Goal: Information Seeking & Learning: Compare options

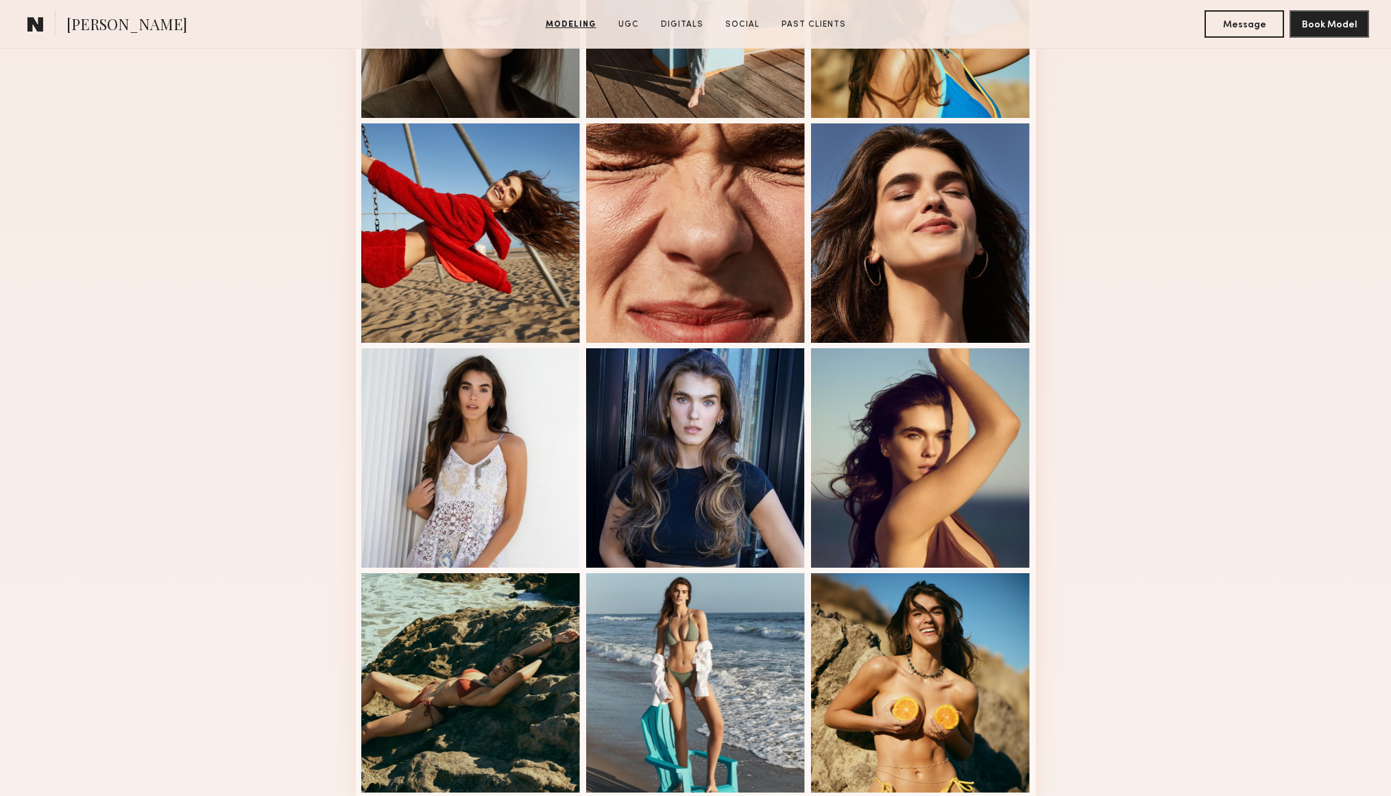
scroll to position [508, 0]
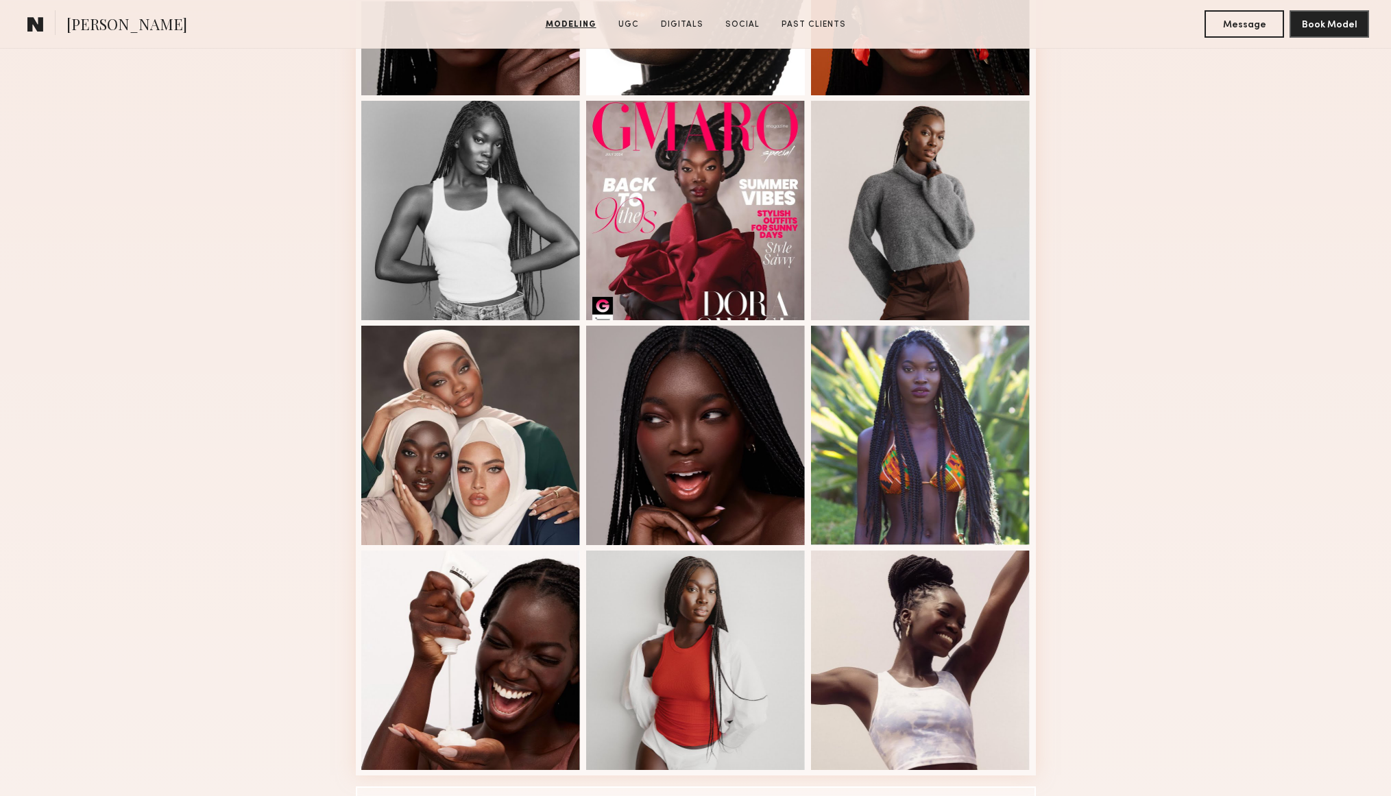
scroll to position [532, 0]
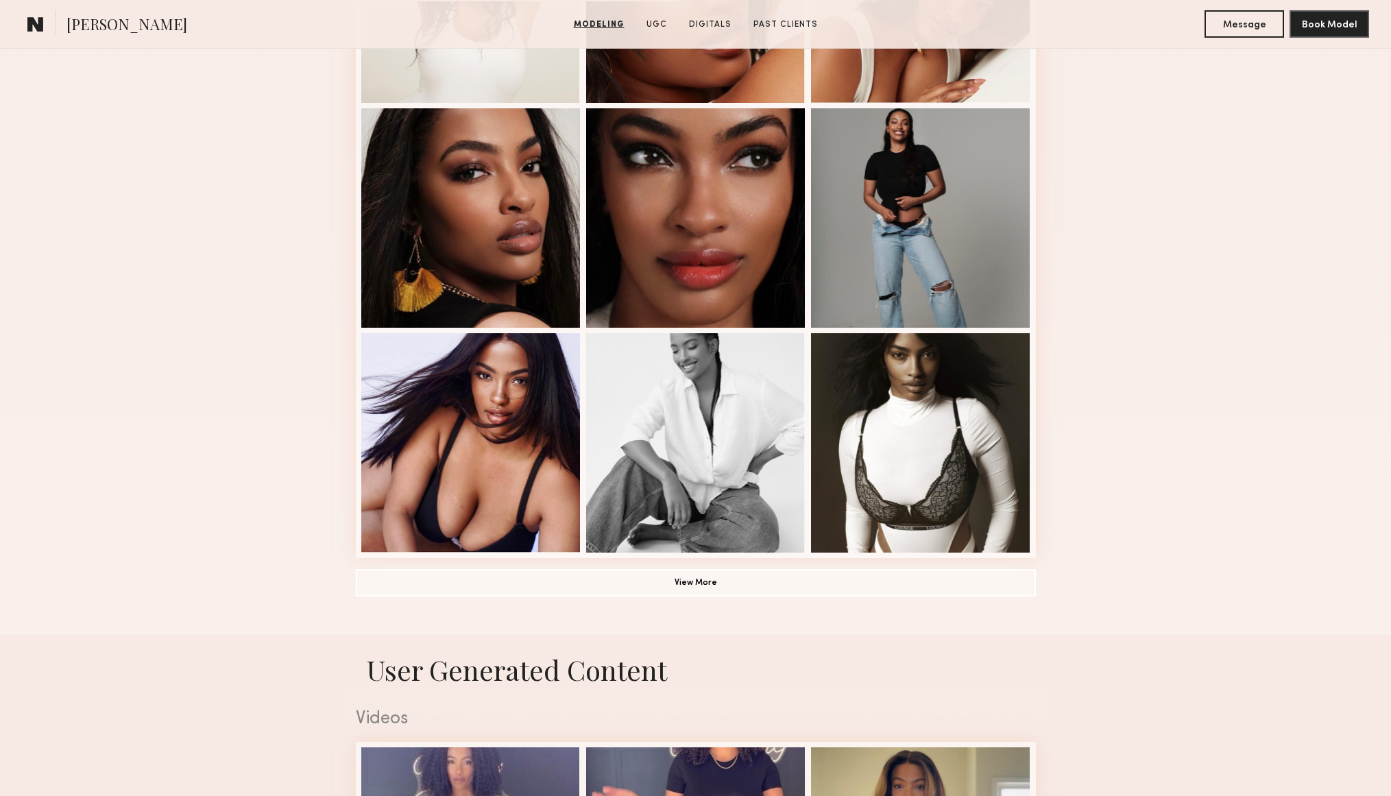
scroll to position [750, 0]
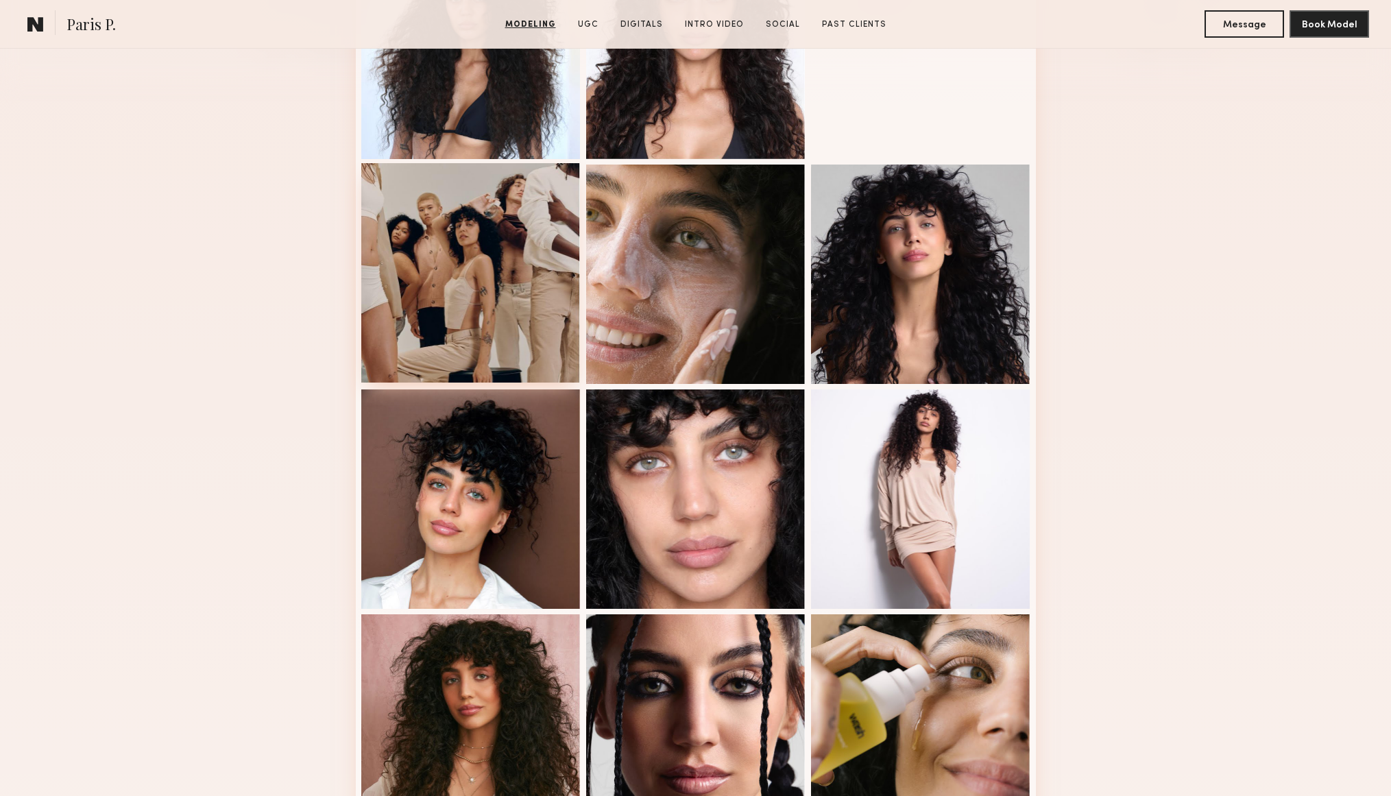
scroll to position [467, 0]
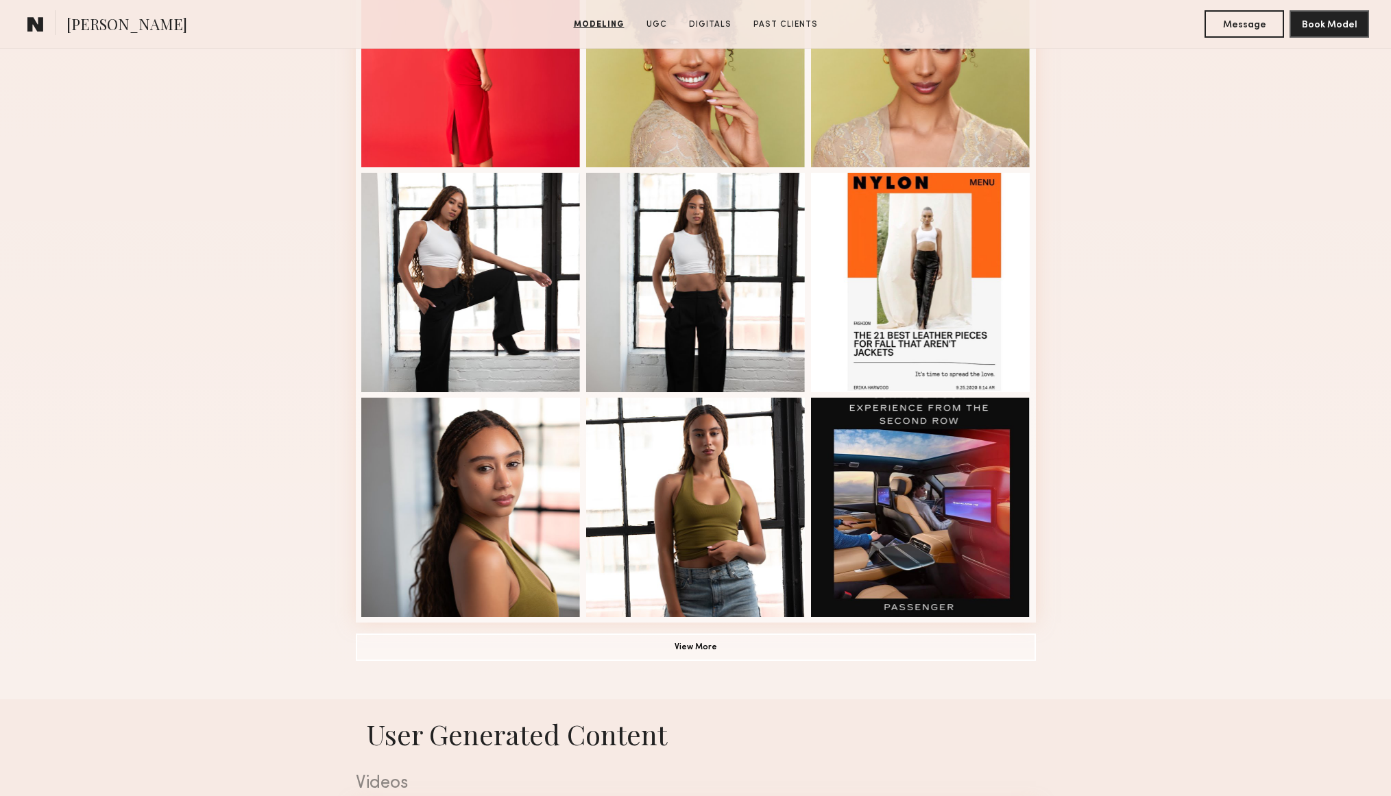
scroll to position [687, 0]
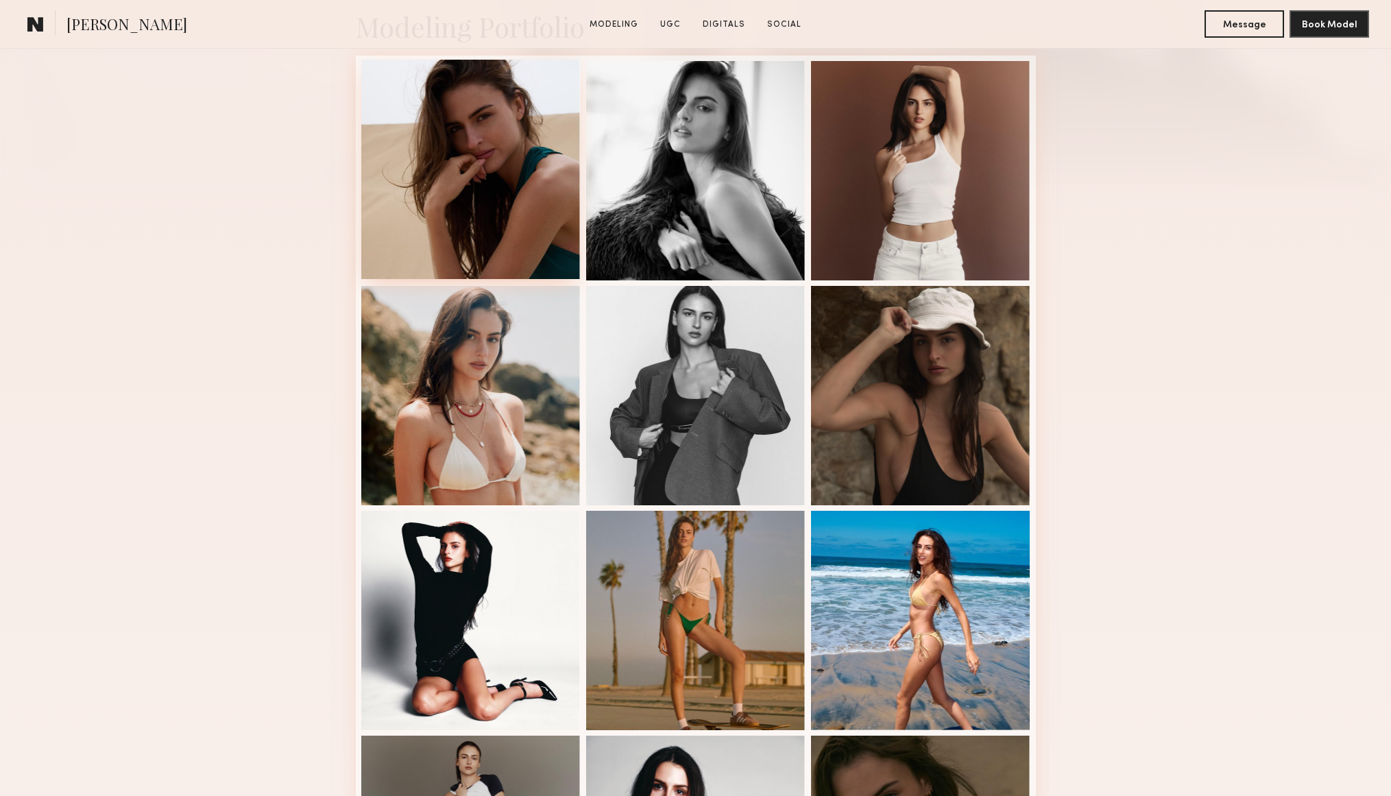
scroll to position [367, 0]
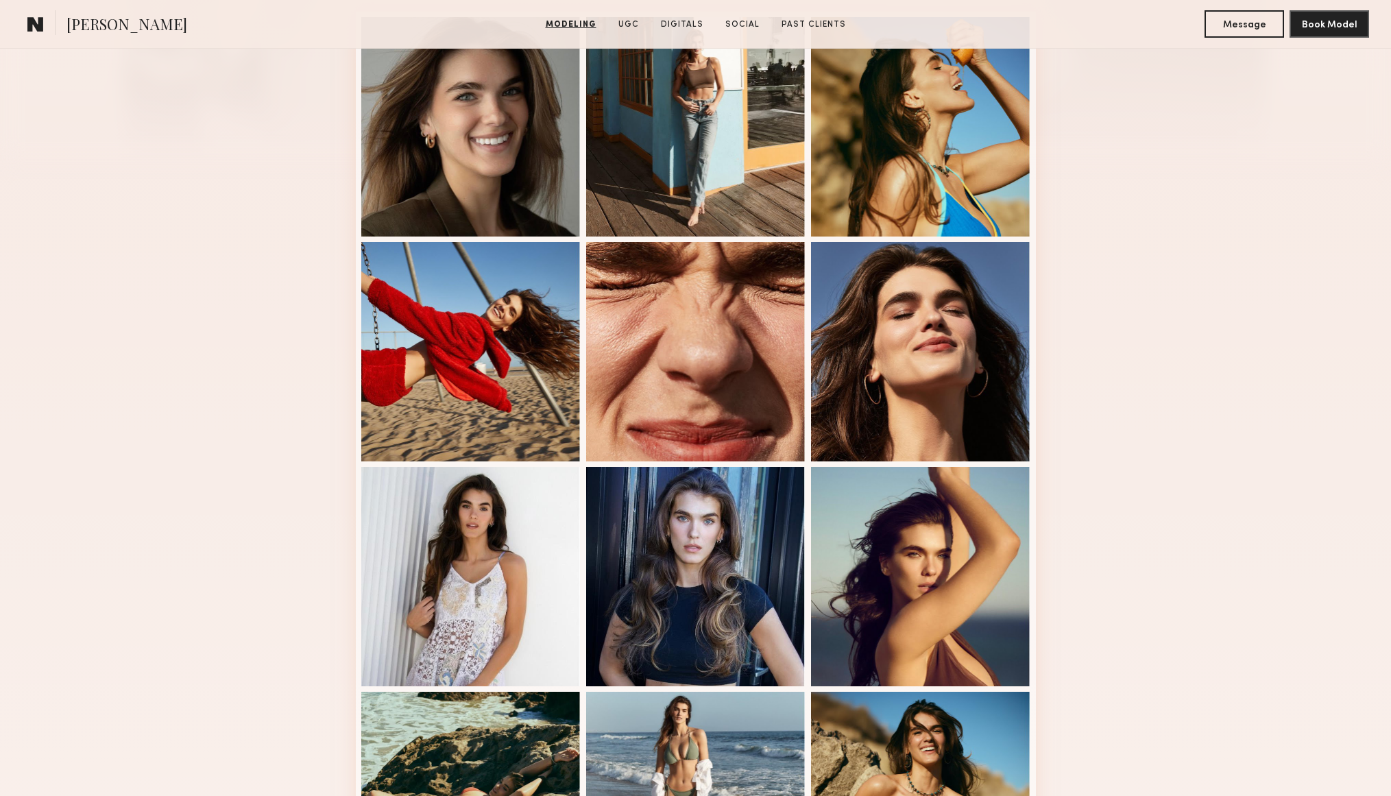
scroll to position [382, 0]
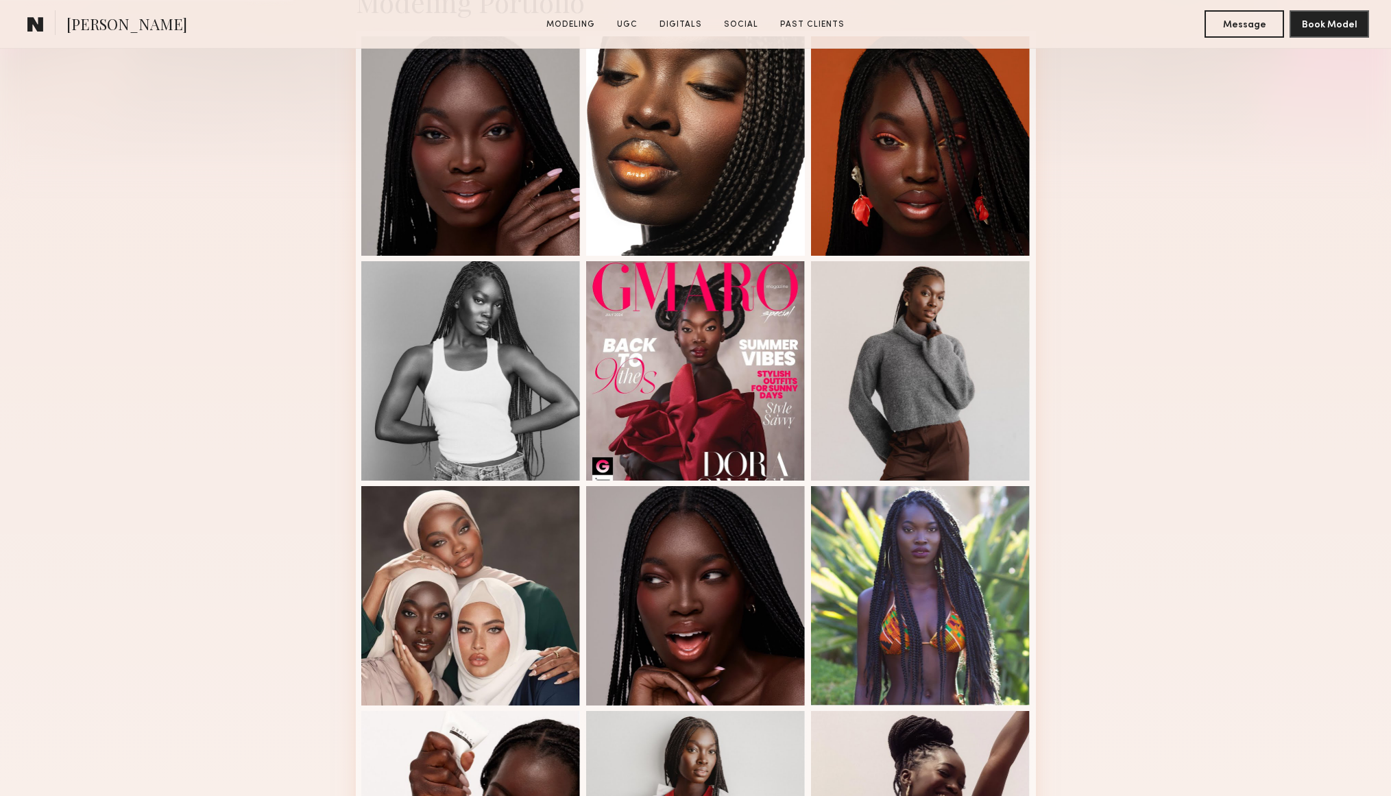
scroll to position [376, 0]
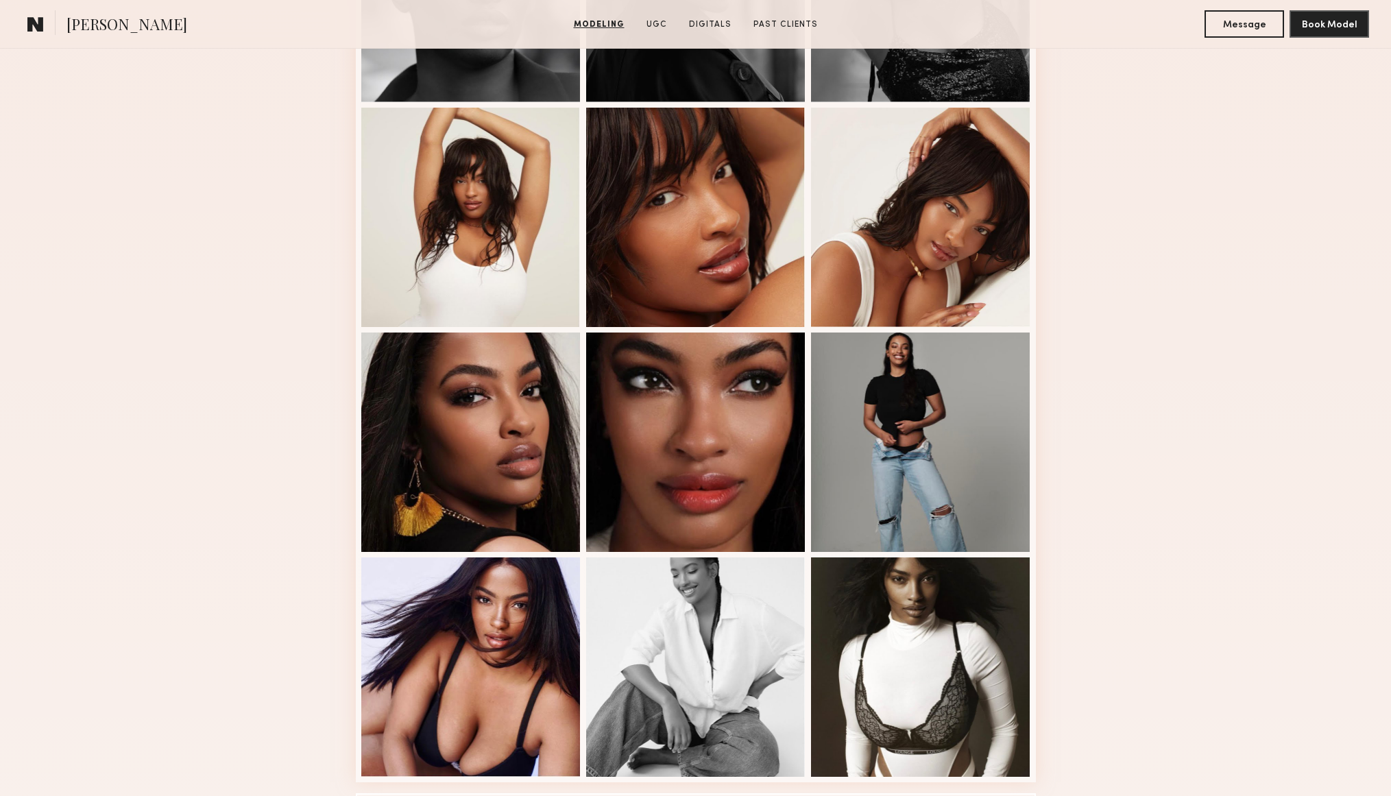
scroll to position [512, 0]
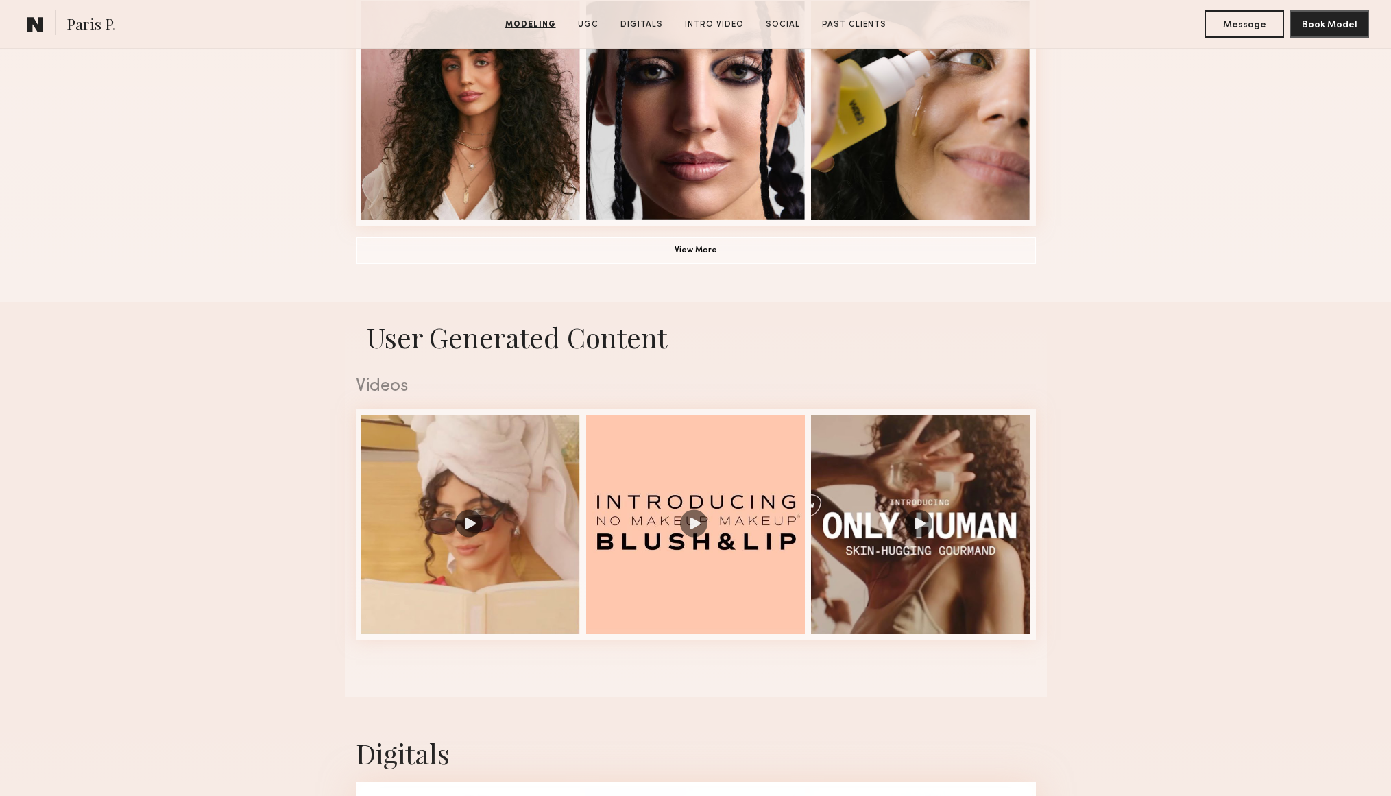
scroll to position [1088, 0]
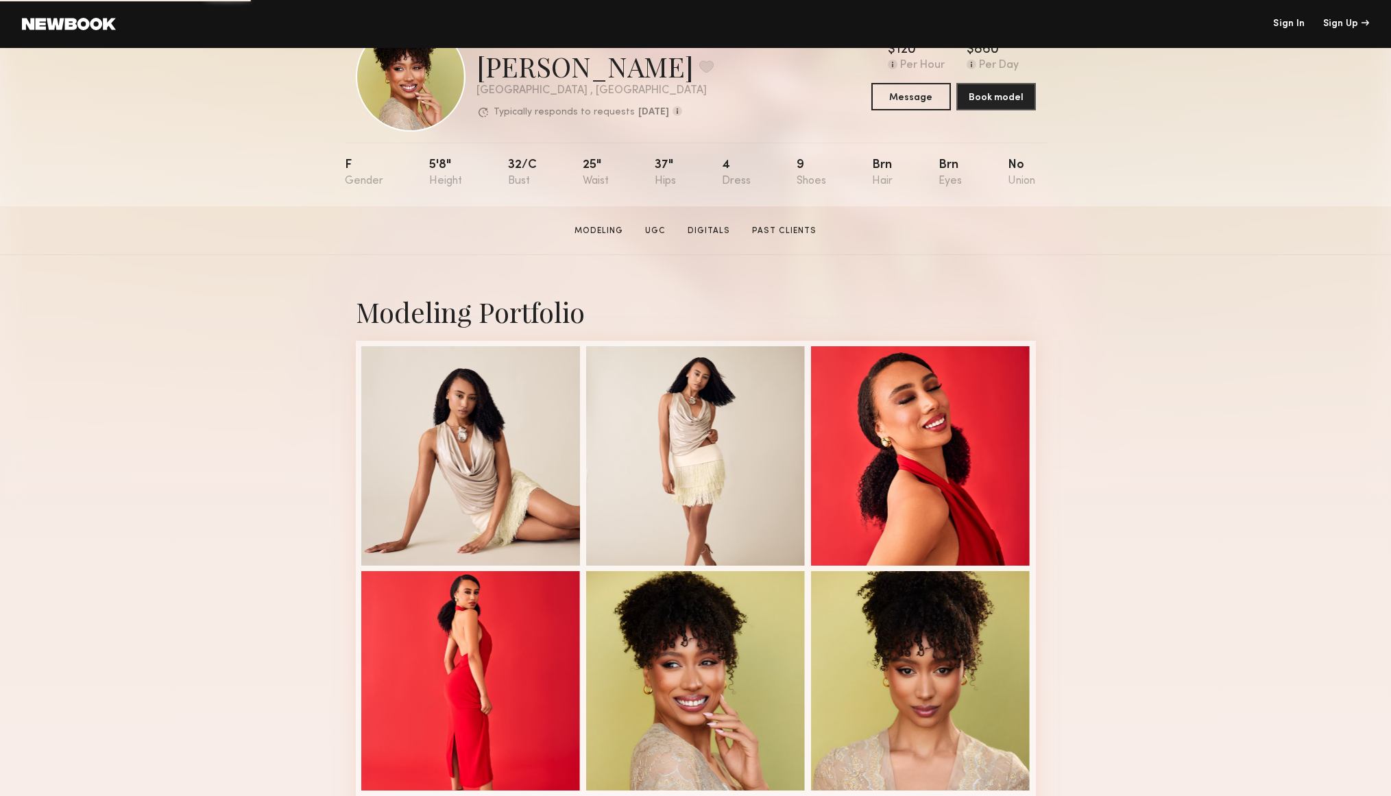
scroll to position [62, 0]
